Goal: Navigation & Orientation: Go to known website

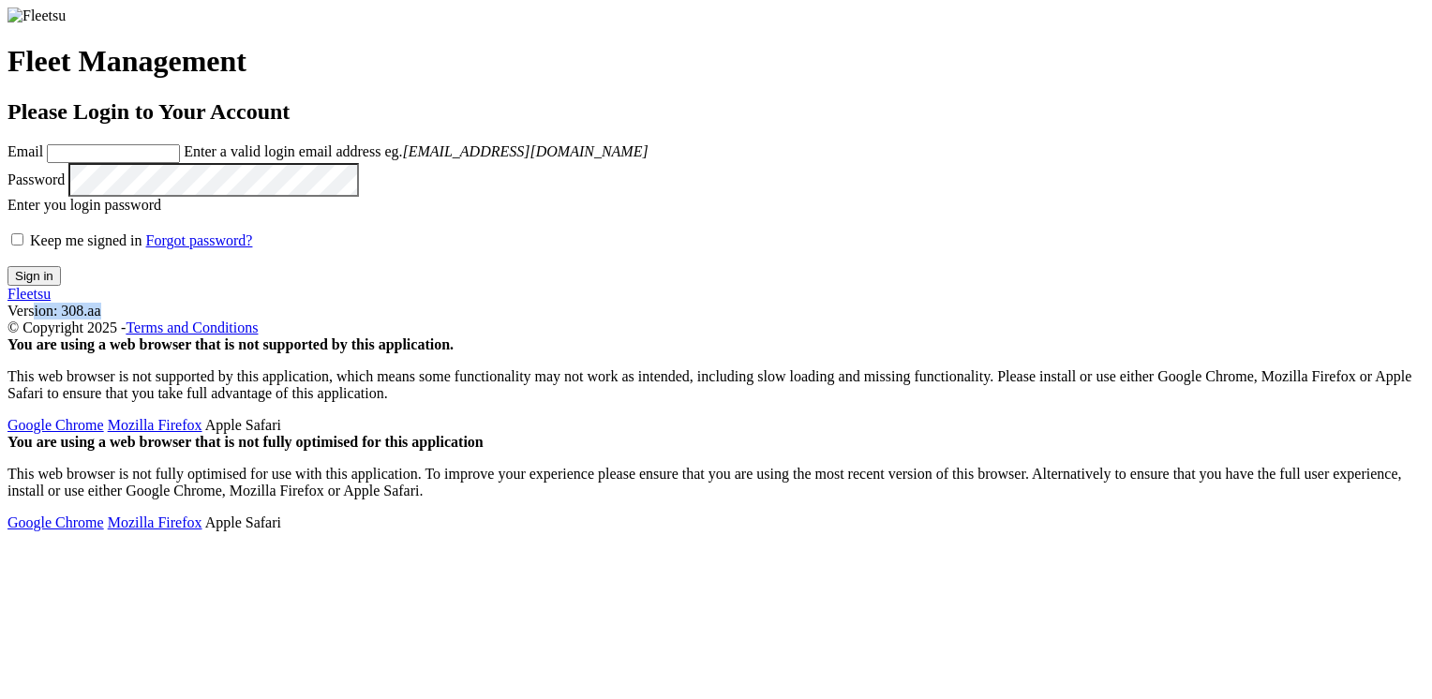
drag, startPoint x: 197, startPoint y: 681, endPoint x: 148, endPoint y: 676, distance: 49.0
click at [148, 337] on footer "Fleetsu Version: 308.aa © Copyright 2025 - Terms and Conditions" at bounding box center [715, 311] width 1417 height 51
drag, startPoint x: 148, startPoint y: 676, endPoint x: 336, endPoint y: 620, distance: 195.7
click at [336, 286] on form "Fleet Management Please Login to Your Account Email Enter a valid login email a…" at bounding box center [715, 146] width 1417 height 278
